Goal: Navigation & Orientation: Find specific page/section

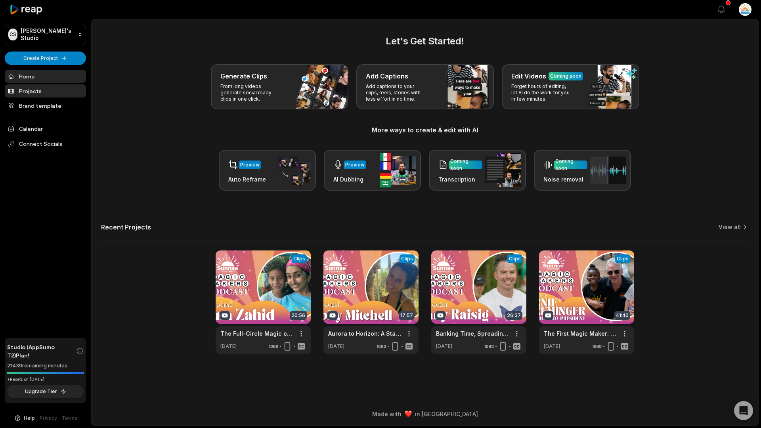
click at [31, 84] on link "Projects" at bounding box center [45, 90] width 81 height 13
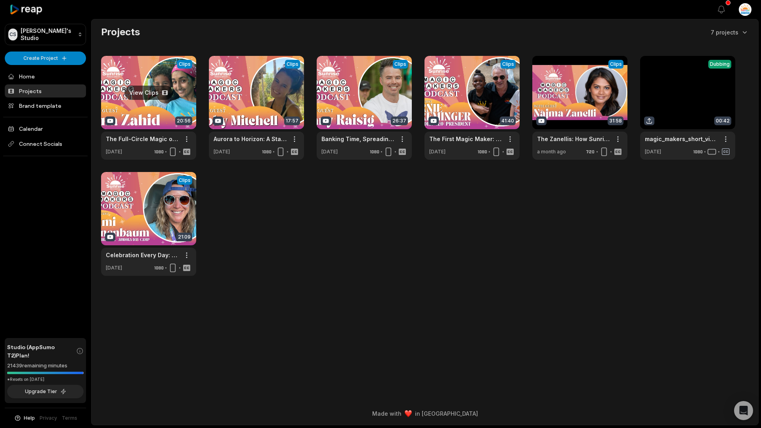
click at [150, 93] on link at bounding box center [148, 108] width 95 height 104
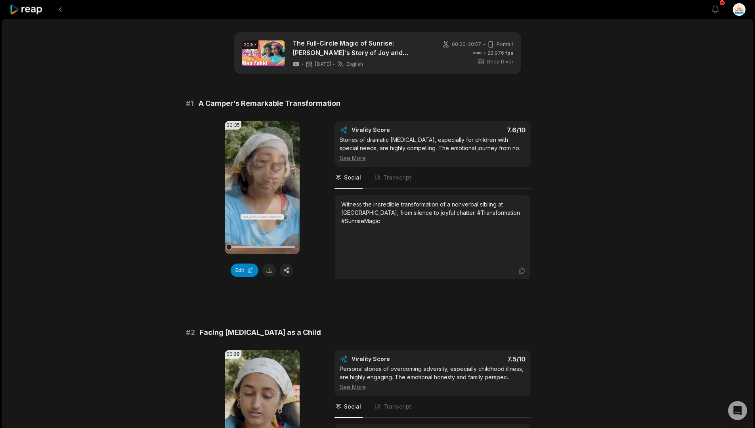
click at [755, 160] on html "View notifications Open user menu 20:57 The Full-Circle Magic of Sunrise: [PERS…" at bounding box center [377, 214] width 755 height 428
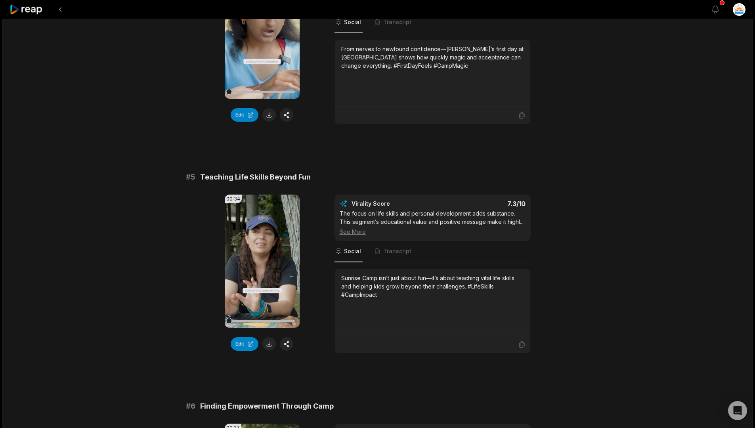
scroll to position [845, 0]
